Goal: Communication & Community: Ask a question

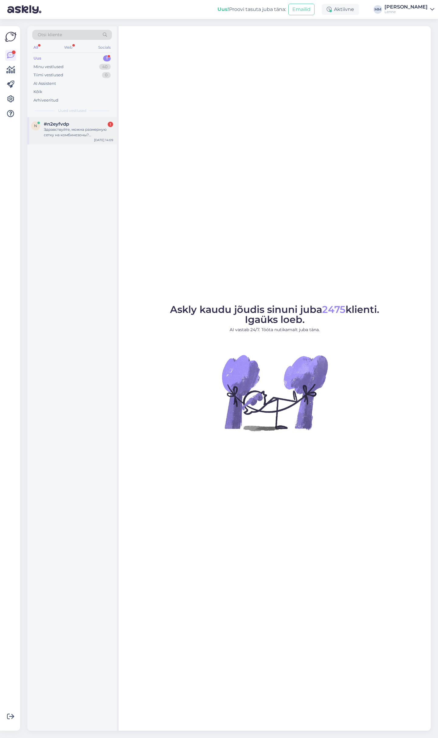
click at [79, 132] on div "Здравствуйте, можна размерную сетку на комбинезоны? [GEOGRAPHIC_DATA]" at bounding box center [78, 132] width 69 height 11
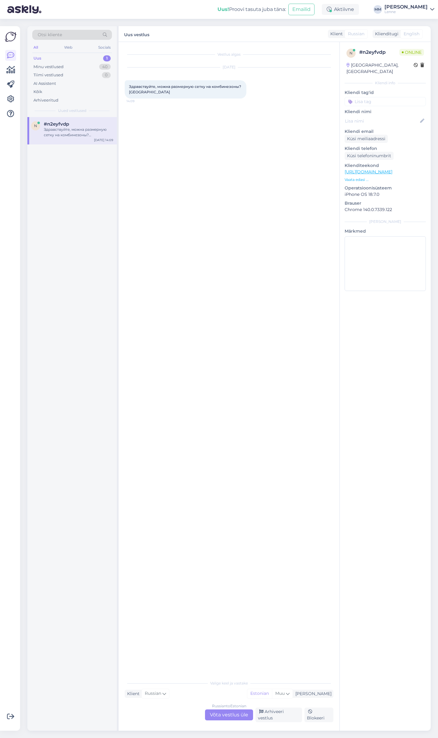
click at [235, 720] on div "Russian to Estonian Võta vestlus üle" at bounding box center [229, 715] width 48 height 11
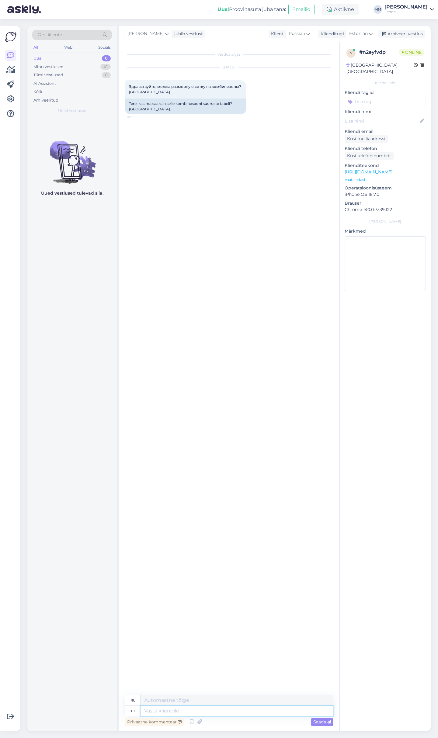
click at [158, 716] on textarea at bounding box center [237, 711] width 193 height 10
type textarea "Tere, m"
type textarea "Привет,"
type textarea "Tere, mis k"
type textarea "Привет, что?"
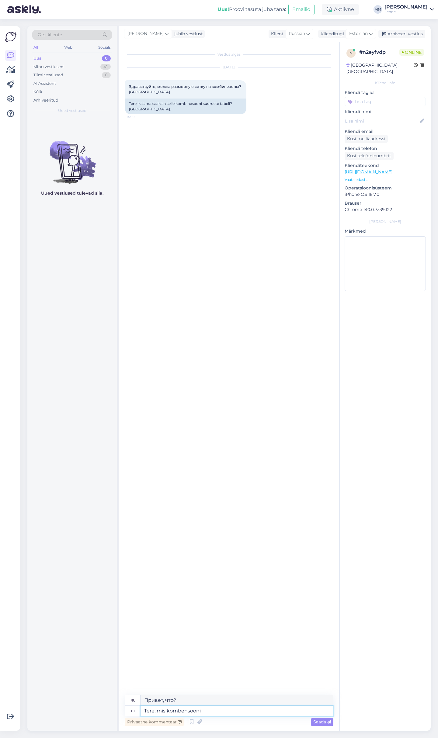
type textarea "Tere, mis kombensooni"
type textarea "Здравствуйте, какова цена?"
type textarea "Tere, mis kombensooni te si"
type textarea "Здравствуйте, какова ваша компенсация?"
type textarea "Tere, mis kombensooni te silmas pe"
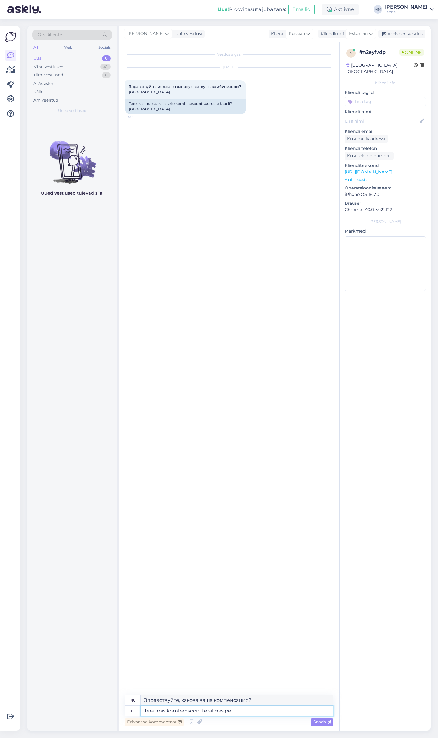
type textarea "Здравствуйте, какую компенсацию вы имеете в виду?"
type textarea "Tere, mis kombensooni te silmas peate"
type textarea "Здравствуйте, какую комбинацию вы имеете в виду?"
type textarea "Tere, mis kombensooni te silmas peate ?"
click at [318, 720] on span "Saada" at bounding box center [322, 721] width 18 height 5
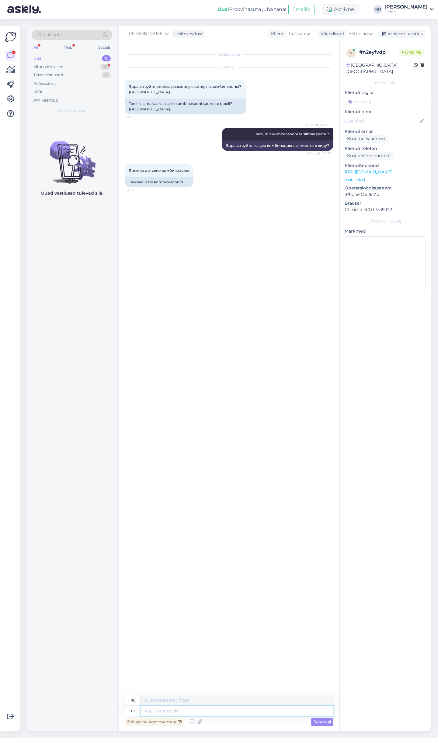
click at [221, 708] on textarea at bounding box center [237, 711] width 193 height 10
type textarea "Kui t"
type textarea "Если"
type textarea "Kui teid hu"
type textarea "Если ты"
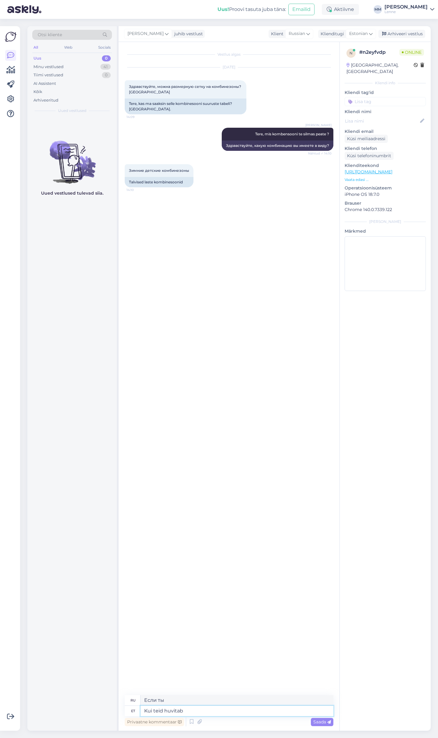
type textarea "Kui teid huvitab"
type textarea "Если вам интересно"
type textarea "[PERSON_NAME]"
type textarea "Если ты"
type textarea "K"
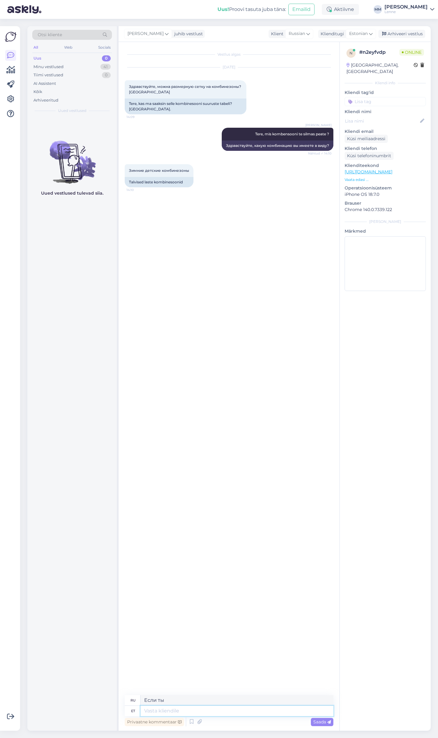
type textarea "Если"
type textarea "Palun t"
type textarea "Пожалуйста"
type textarea "Palun täpsustage mu"
type textarea "Пожалуйста, уточните"
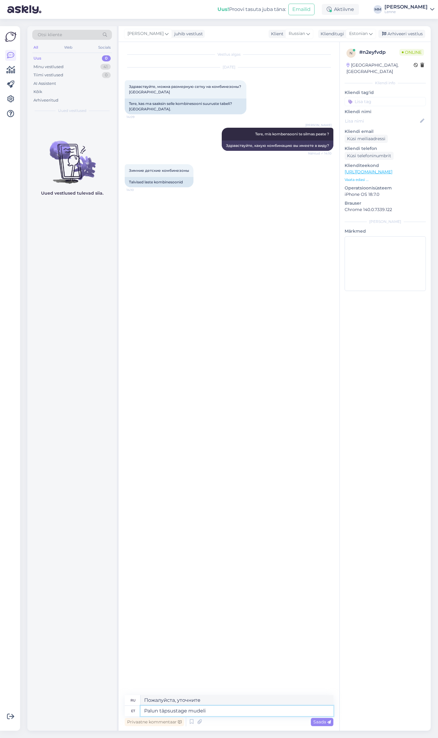
type textarea "Palun täpsustage mudeli n"
type textarea "Пожалуйста, укажите модель"
type textarea "Palun täpsustage mudeli number ja"
type textarea "Пожалуйста, укажите номер модели."
type textarea "Palun täpsustage mudeli number ja s"
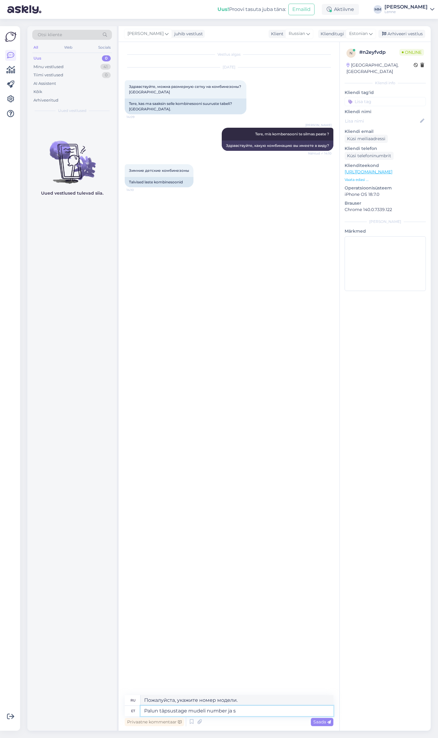
type textarea "Пожалуйста, укажите номер модели и"
type textarea "Palun täpsustage mudeli number ja suurus"
type textarea "Пожалуйста, укажите номер модели и размер."
type textarea "Palun täpsustage mudeli number ja suurus ?"
type textarea "Пожалуйста, укажите номер модели и размер?"
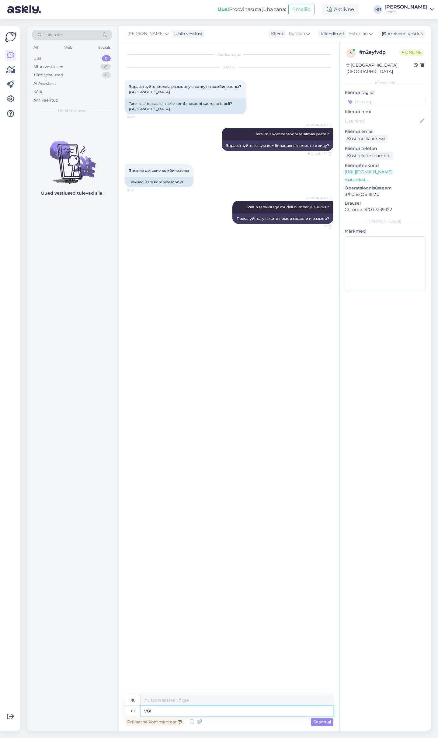
type textarea "või s"
type textarea "или"
type textarea "või saatke e"
type textarea "или отправить"
type textarea "või saatke e-poes o"
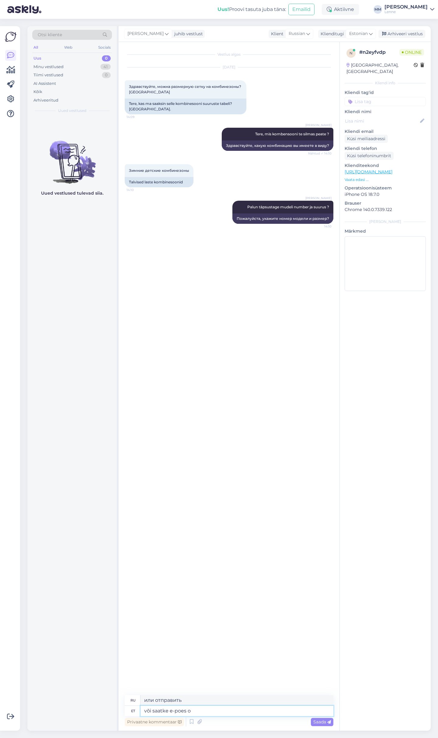
type textarea "или отправить в интернет-магазин"
type textarea "või saatke e-poes olev"
type textarea "или отправьте тот, что в интернет-магазине"
type textarea "või saatke e-poes [PERSON_NAME] l"
type textarea "или отправьте товар из интернет-магазина"
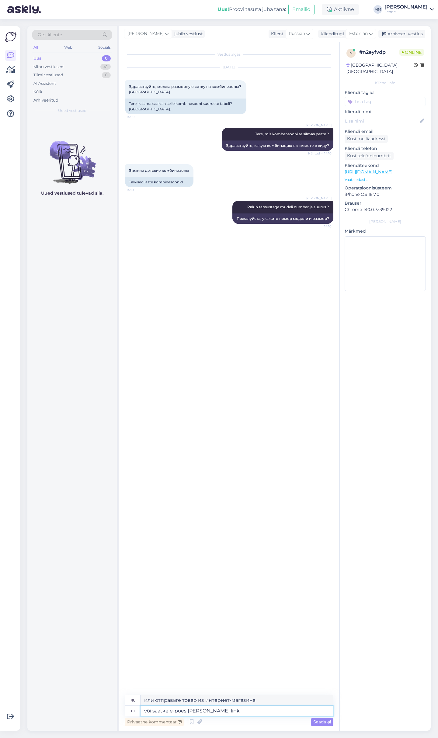
type textarea "või saatke e-poes [PERSON_NAME] link ."
type textarea "или отправьте ссылку на товар из интернет-магазина."
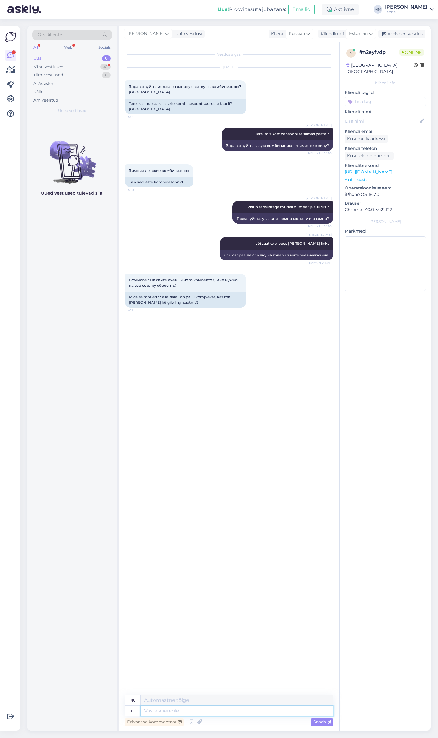
click at [216, 711] on textarea at bounding box center [237, 711] width 193 height 10
type textarea "ma"
type textarea "я"
type textarea "m"
type textarea "Palun t"
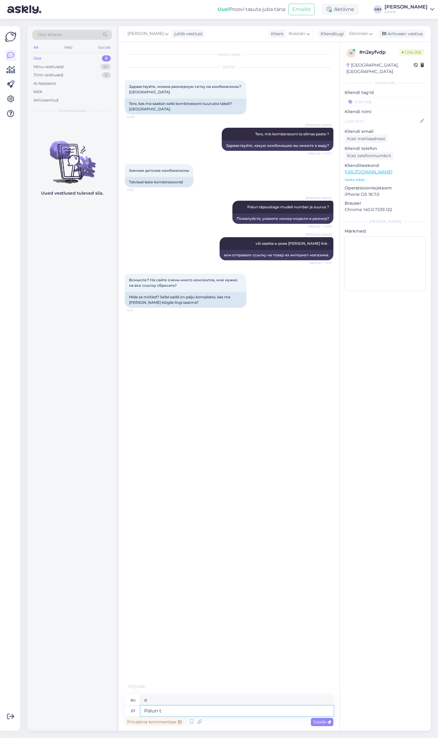
type textarea "Пожалуйста"
type textarea "Palun täpsustage m"
type textarea "Пожалуйста, уточните"
type textarea "Palun täpsustage mis mu"
type textarea "Пожалуйста, укажите, что"
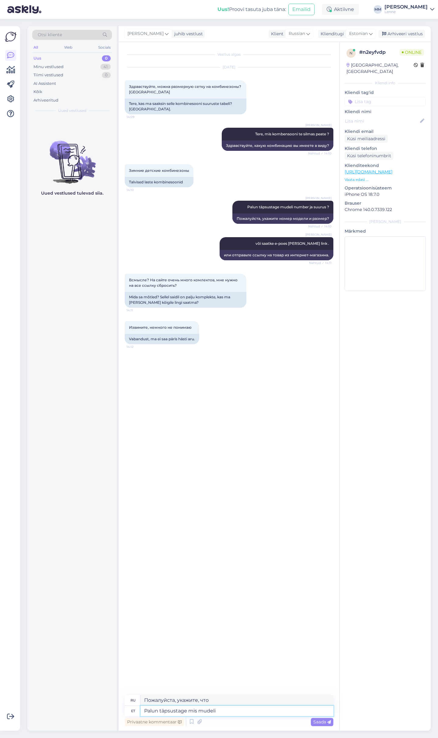
type textarea "Palun täpsustage mis mudeli"
type textarea "Пожалуйста, укажите, какая модель"
type textarea "Palun täpsustage mis mudeli [PERSON_NAME]"
type textarea "Пожалуйста, укажите размер модели"
type textarea "Palun täpsustage mis mudeli [PERSON_NAME] so"
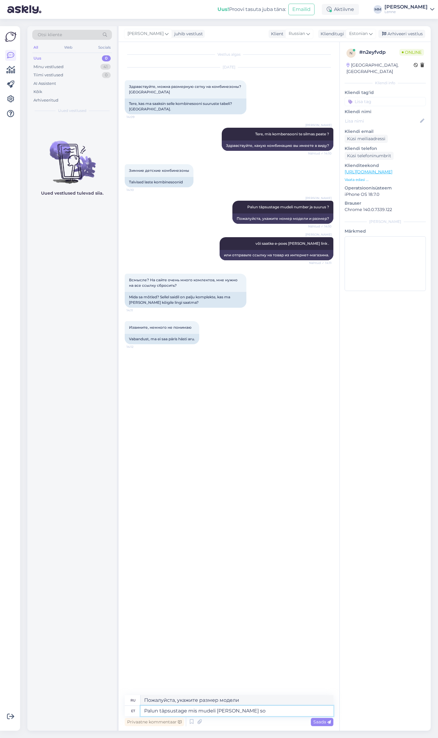
type textarea "Пожалуйста, укажите, какую модель вы измеряете."
type textarea "Palun täpsustage mis mudeli [PERSON_NAME] soovite ja"
type textarea "Укажите, пожалуйста, какой размер модели вам нужен."
type textarea "Palun täpsustage mis mudeli [PERSON_NAME] soovite ja"
type textarea "Пожалуйста, укажите, какой размер модели вам нужен и"
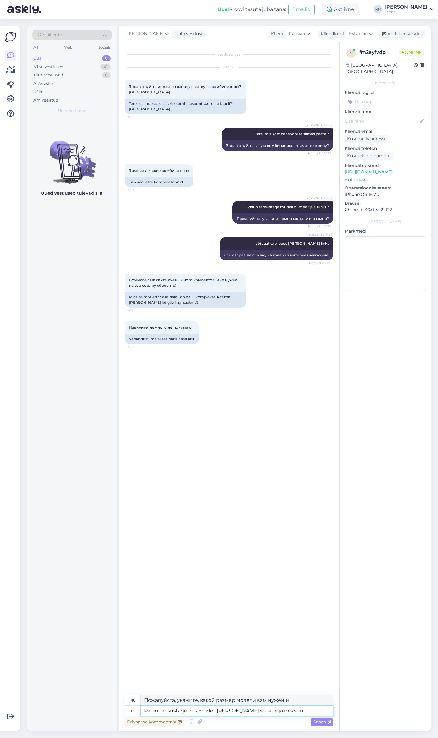
type textarea "Palun täpsustage mis mudeli [PERSON_NAME] soovite ja mis suur"
type textarea "Пожалуйста, укажите, какой размер модели вам нужен и какой"
type textarea "Palun täpsustage mis mudeli [PERSON_NAME] soovite ja mis suurus"
type textarea "Пожалуйста, укажите, какую модель и размер вы хотите."
type textarea "Palun täpsustage mis mudeli [PERSON_NAME] soovite ja mis suuruse ?"
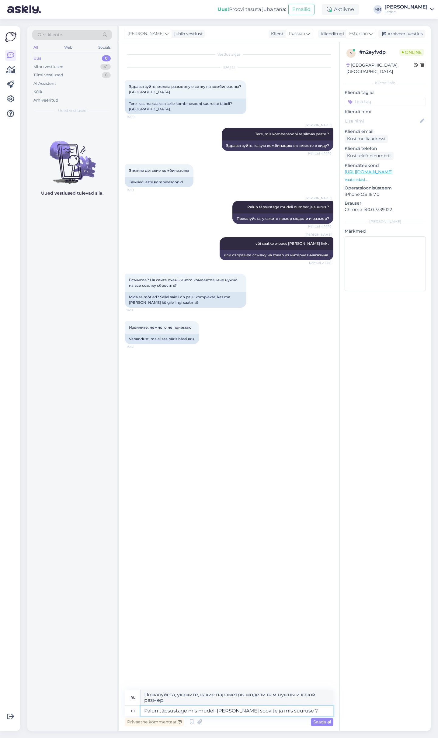
type textarea "Укажите, пожалуйста, какие параметры модели вам нужны и какой размер?"
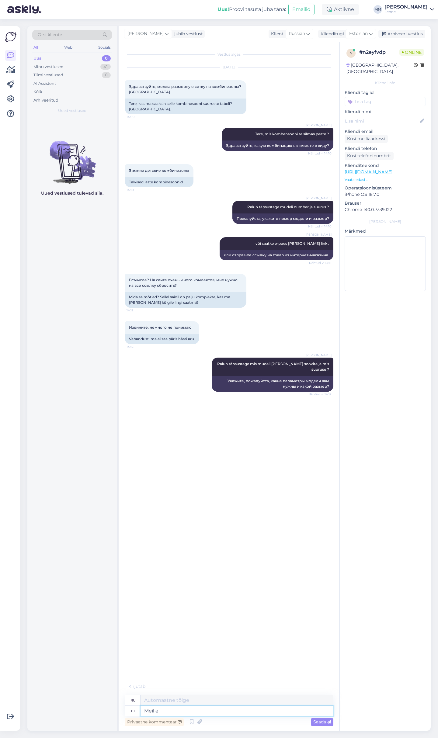
type textarea "[PERSON_NAME]"
type textarea "Мы"
type textarea "[PERSON_NAME] ol"
type textarea "Мы не"
type textarea "[PERSON_NAME] ole"
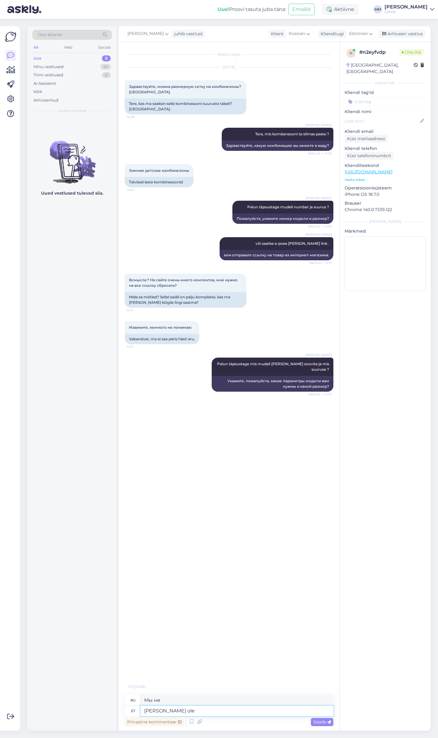
type textarea "У нас нет"
type textarea "[PERSON_NAME] ole ühtset m"
type textarea "У нас нет ни одного"
type textarea "[PERSON_NAME] ole ühtset mõõdutabelit"
type textarea "У нас нет единой таблицы размеров."
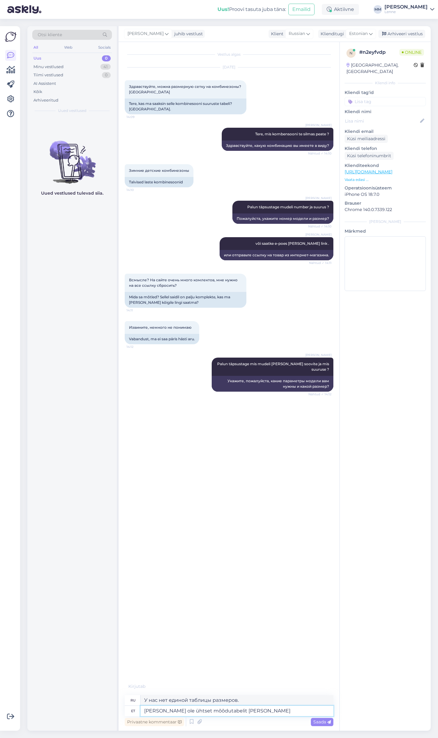
type textarea "[PERSON_NAME] ole ühtset mõõdutabelit [PERSON_NAME]"
type textarea "У нас нет единой таблицы размеров, но"
type textarea "[PERSON_NAME] ole ühtset mõõdutabelit [PERSON_NAME] s"
type textarea "У нас нет единой таблицы размеров, только ваша."
type textarea "[PERSON_NAME] ole ühtset mõõdutabelit [PERSON_NAME] soovitud m"
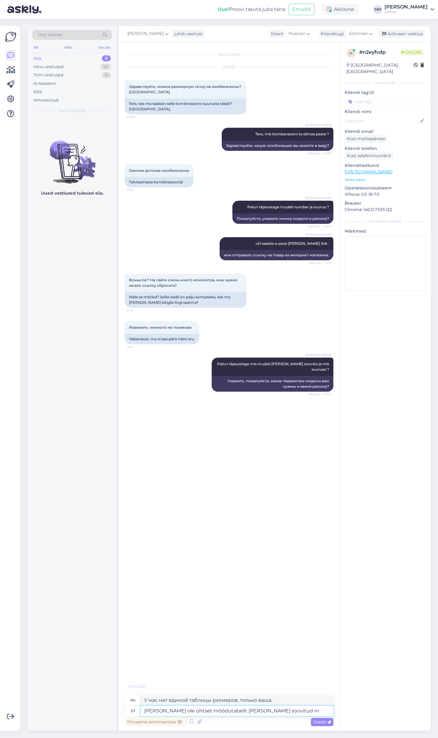
type textarea "У нас нет стандартной таблицы размеров, только желаемый вами размер."
type textarea "[PERSON_NAME] ole ühtset mõõdutabelit [PERSON_NAME] soovitud mudel j"
type textarea "У нас нет единой таблицы размеров, только та модель, которая вам нужна."
type textarea "[PERSON_NAME] ole ühtset mõõdutabelit [PERSON_NAME] soovitud [PERSON_NAME] su"
type textarea "У нас нет единой таблицы размеров, только та модель, которую вы хотите, и"
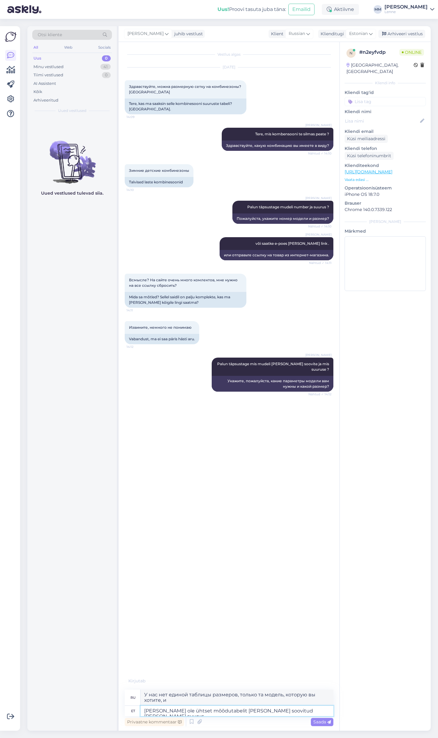
type textarea "[PERSON_NAME] ole ühtset mõõdutabelit [PERSON_NAME] soovitud [PERSON_NAME] suur…"
type textarea "У нас нет единой размерной сетки, только нужная вам модель и размер."
type textarea "[PERSON_NAME] ole ühtset mõõdutabelit [PERSON_NAME] soovitud [PERSON_NAME] suur…"
type textarea "У нас нет единой таблицы размеров, но модель и размер, которые вы хотите, должн…"
type textarea "[PERSON_NAME] ole ühtset mõõdutabelit [PERSON_NAME] soovitud [PERSON_NAME] suur…"
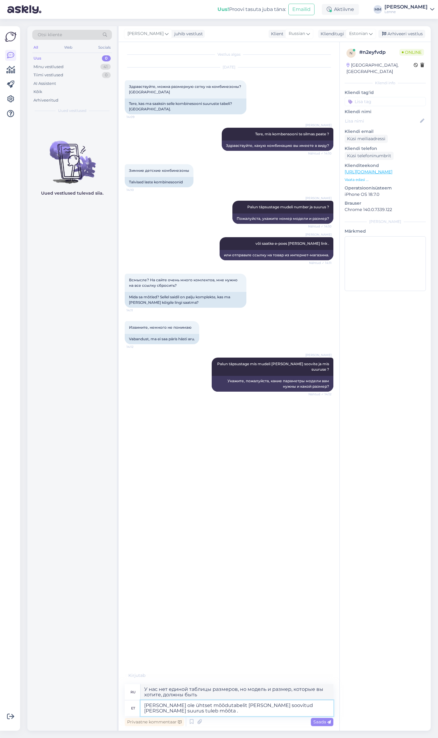
type textarea "У нас нет единой таблицы размеров, но вам необходимо измерить нужную вам модель…"
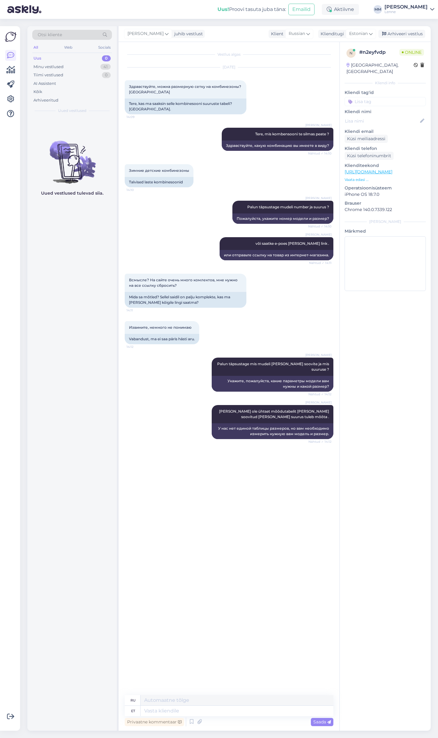
click at [366, 169] on link "[URL][DOMAIN_NAME]" at bounding box center [369, 171] width 48 height 5
click at [205, 712] on textarea at bounding box center [237, 711] width 193 height 10
type textarea "Selleks et too"
type textarea "Для этой цели"
type textarea "Selleks et tootei"
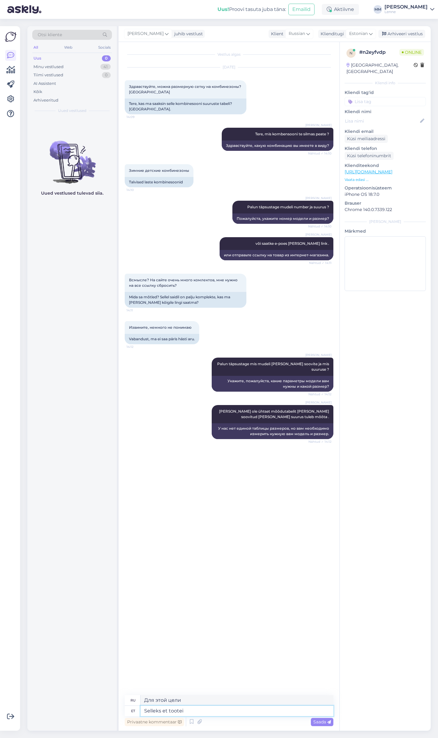
type textarea "Для того, чтобы"
type textarea "Selleks et tooteid näha t"
type textarea "Для того, чтобы продукты"
type textarea "Selleks et tooteid näha tul"
type textarea "Чтобы увидеть продукты"
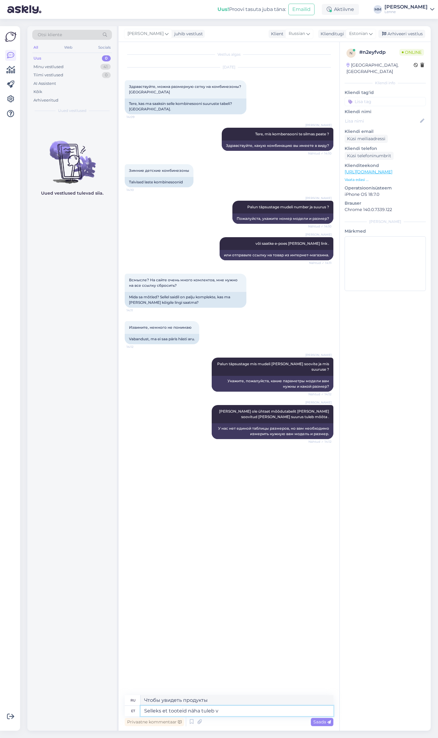
type textarea "Selleks et tooteid näha tuleb va"
type textarea "Чтобы увидеть продукцию, вам необходимо"
type textarea "Selleks et tooteid näha tuleb valida ka"
type textarea "Чтобы увидеть продукты, необходимо выбрать"
type textarea "Selleks et tooteid näha tuleb valida kas e"
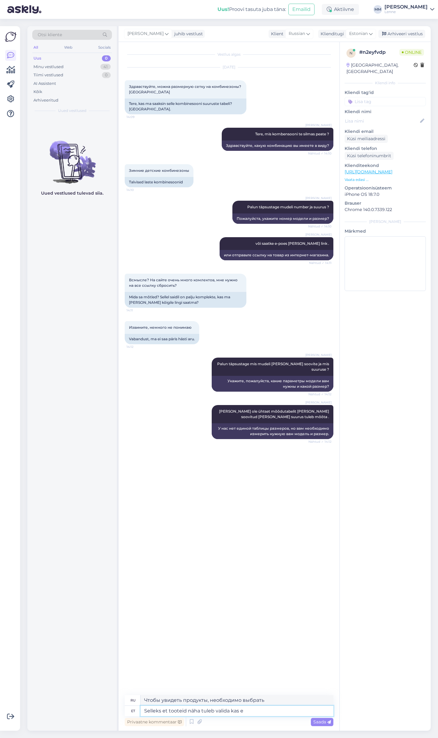
type textarea "Чтобы увидеть продукты, вам необходимо выбрать либо"
type textarea "Selleks et tooteid näha tuleb valida kas eeti v"
type textarea "Чтобы увидеть продукты, необходимо выбрать либо"
type textarea "Selleks et tooteid näha tuleb valida kas eeti või in"
type textarea "Чтобы увидеть продукты, необходимо выбрать eth или"
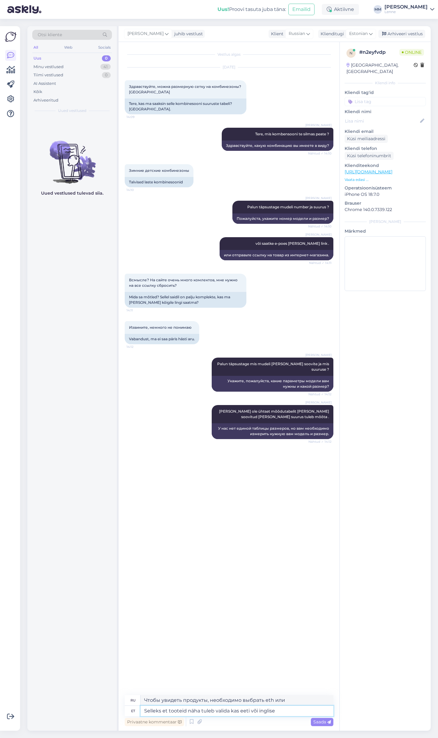
type textarea "Selleks et tooteid näha tuleb valida kas eeti või inglise k"
type textarea "Чтобы просмотреть продукты, необходимо выбрать либо эфиопский, либо английский …"
type textarea "Selleks et tooteid näha tuleb valida kas ee"
type textarea "Чтобы увидеть продукты, необходимо выбрать либо"
type textarea "Selleks et tooteid näha tuleb valida kas eesti v"
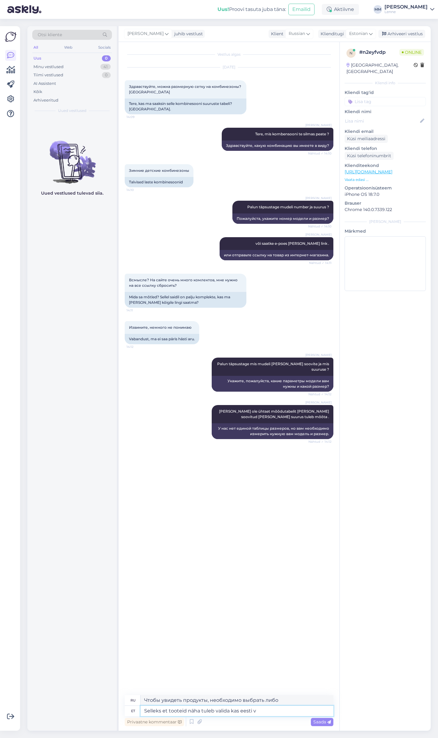
type textarea "Чтобы увидеть продукты, необходимо выбрать либо эстонский"
type textarea "Selleks et tooteid näha tuleb valida kas eesti või i"
type textarea "Чтобы увидеть продукты, необходимо выбрать либо эстонский, либо"
type textarea "Selleks et tooteid näha tuleb valida kas eesti või inglise k"
type textarea "Для просмотра продукции необходимо выбрать эстонский или английский язык."
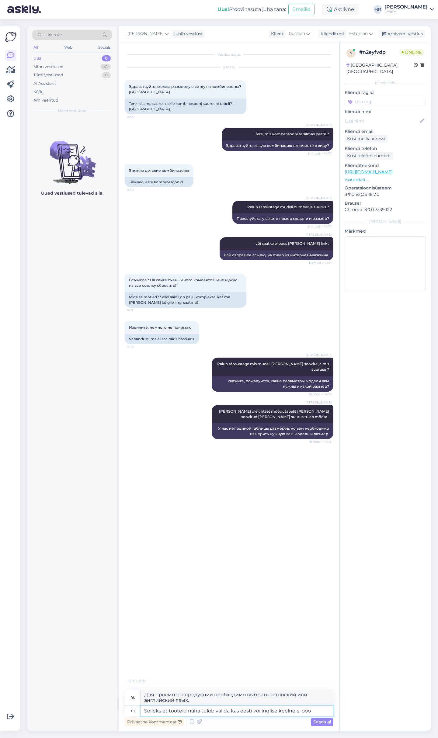
type textarea "Selleks et tooteid näha tuleb valida kas eesti või inglise keelne e-pood"
type textarea "Для просмотра товаров необходимо выбрать эстонский или английский интернет-мага…"
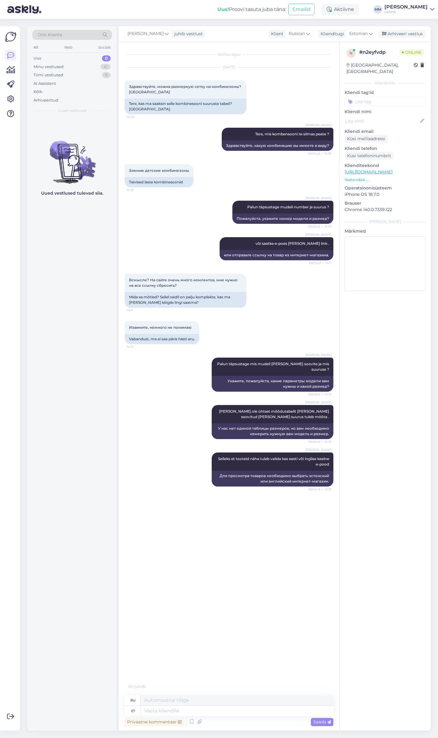
click at [103, 342] on div "Uued vestlused tulevad siia." at bounding box center [71, 424] width 89 height 614
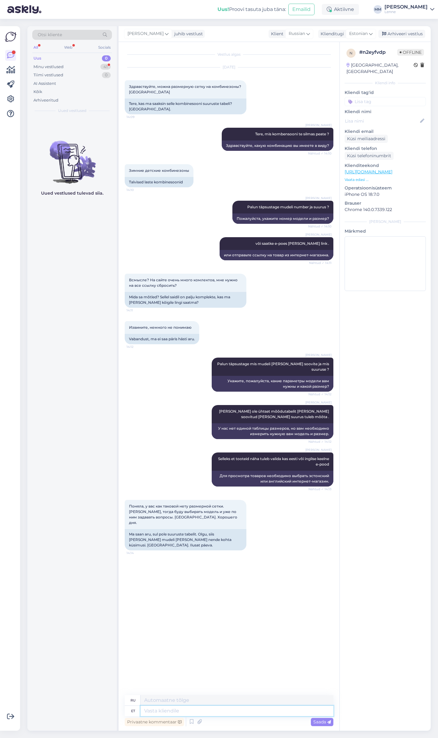
click at [195, 710] on textarea at bounding box center [237, 711] width 193 height 10
click at [188, 711] on textarea at bounding box center [237, 711] width 193 height 10
type textarea "Kuhu"
type textarea "Где"
type textarea "Kuhu te"
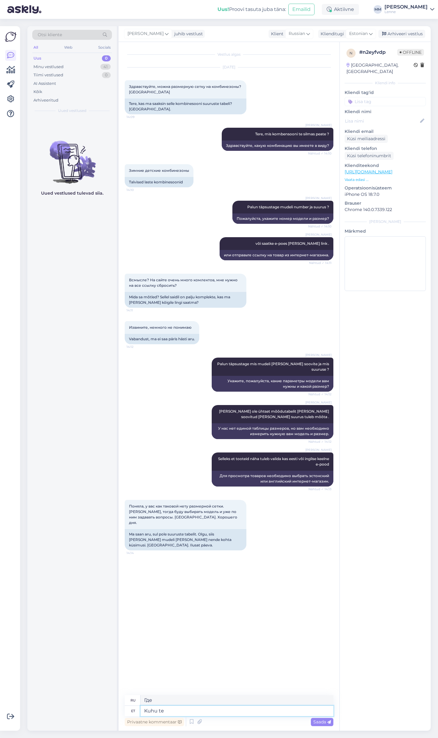
type textarea "Где ты?"
type textarea "Kuhu te tarnet s"
type textarea "[PERSON_NAME] вы осуществляете доставку?"
type textarea "Kuhu te tarnet soovite"
type textarea "[PERSON_NAME] вы хотите доставить товар?"
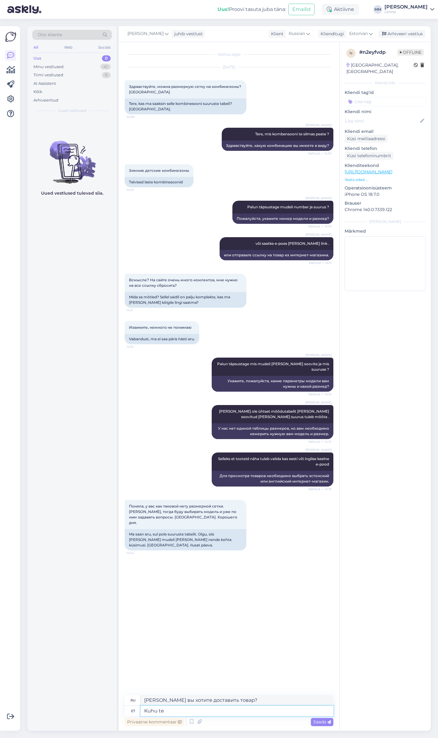
type textarea "Kuhu te"
type textarea "[PERSON_NAME] вы осуществляете доставку?"
type textarea "Ku"
type textarea "Где"
type textarea "K"
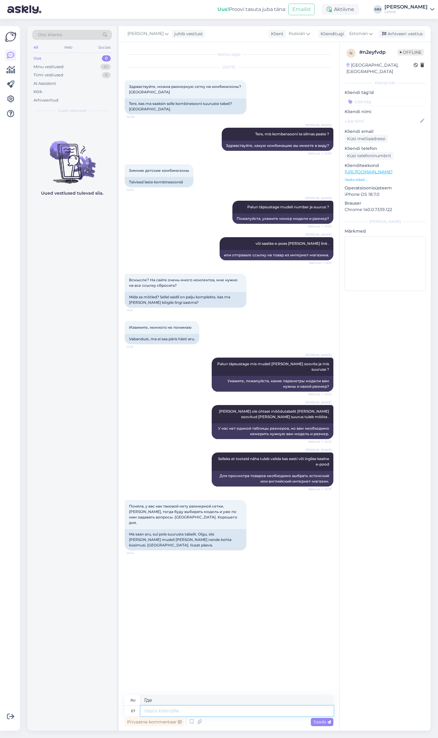
type textarea "Где ты?"
